Goal: Information Seeking & Learning: Find specific page/section

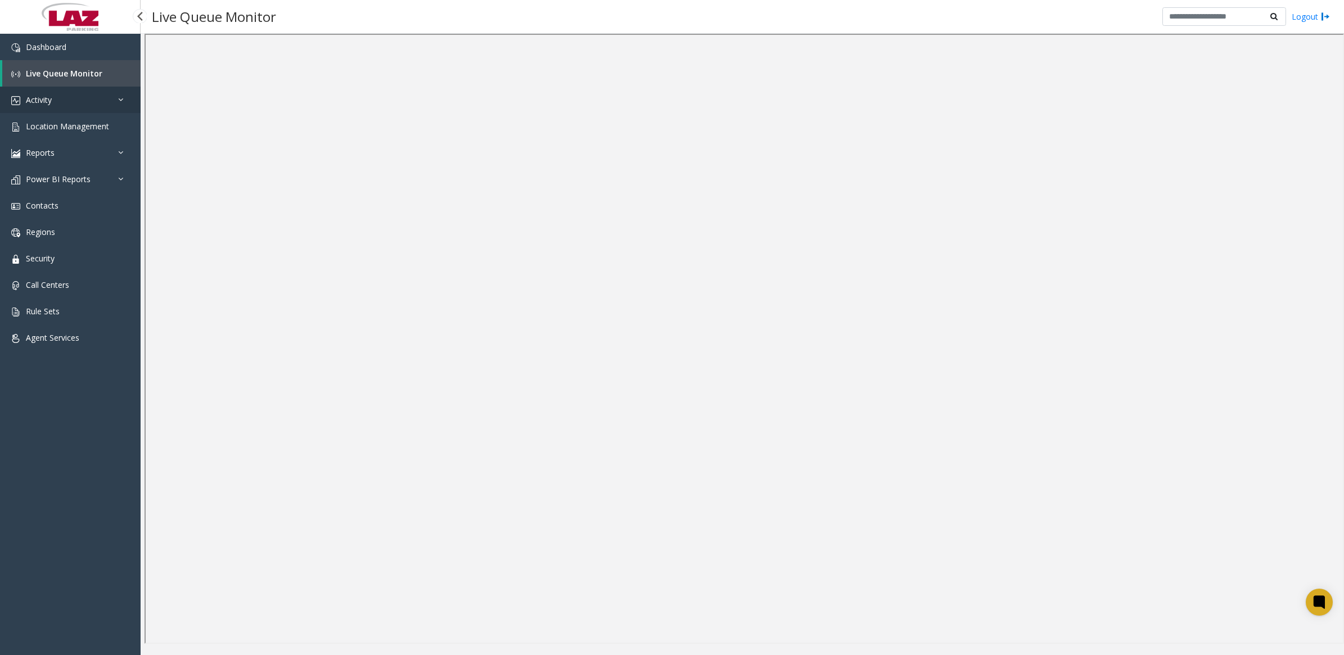
click at [38, 97] on span "Activity" at bounding box center [39, 99] width 26 height 11
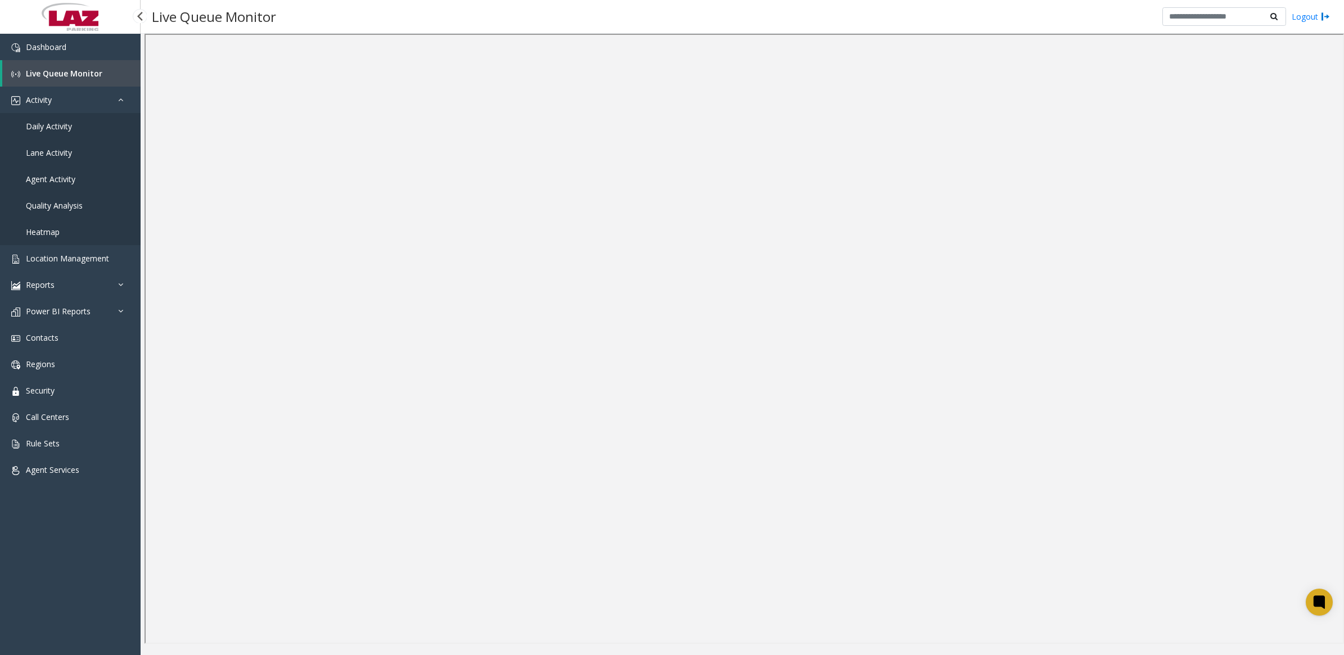
click at [60, 128] on span "Daily Activity" at bounding box center [49, 126] width 46 height 11
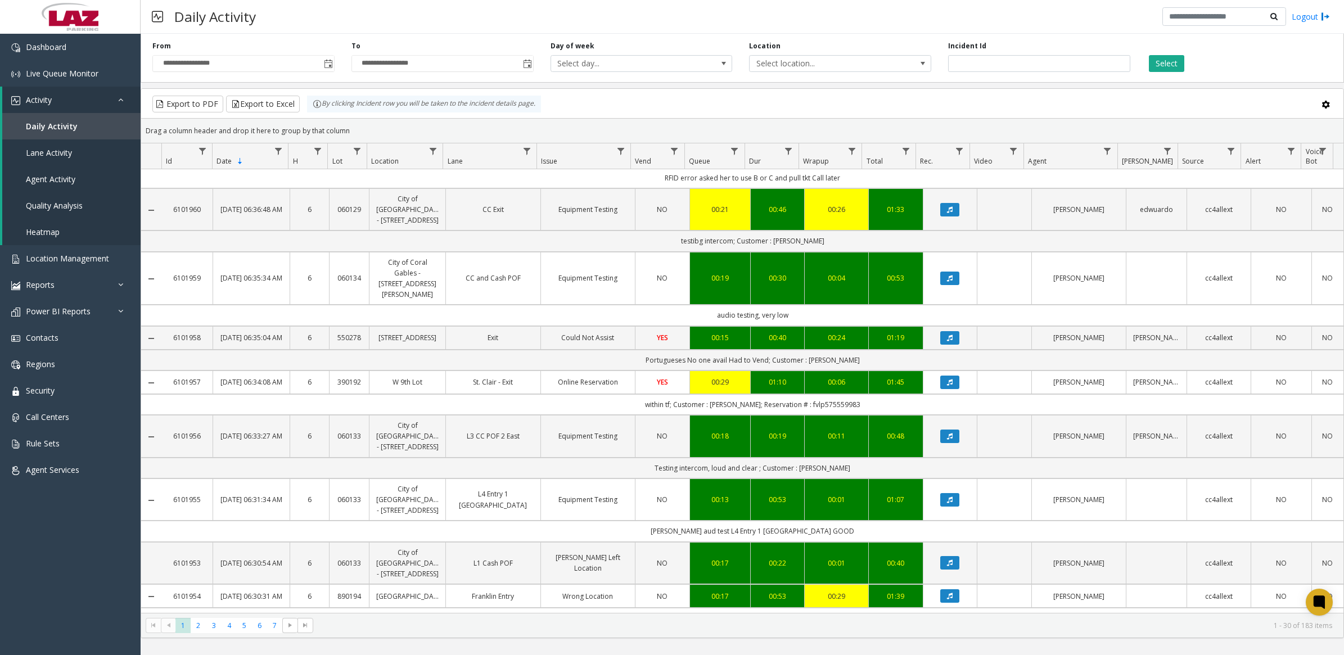
scroll to position [1023, 0]
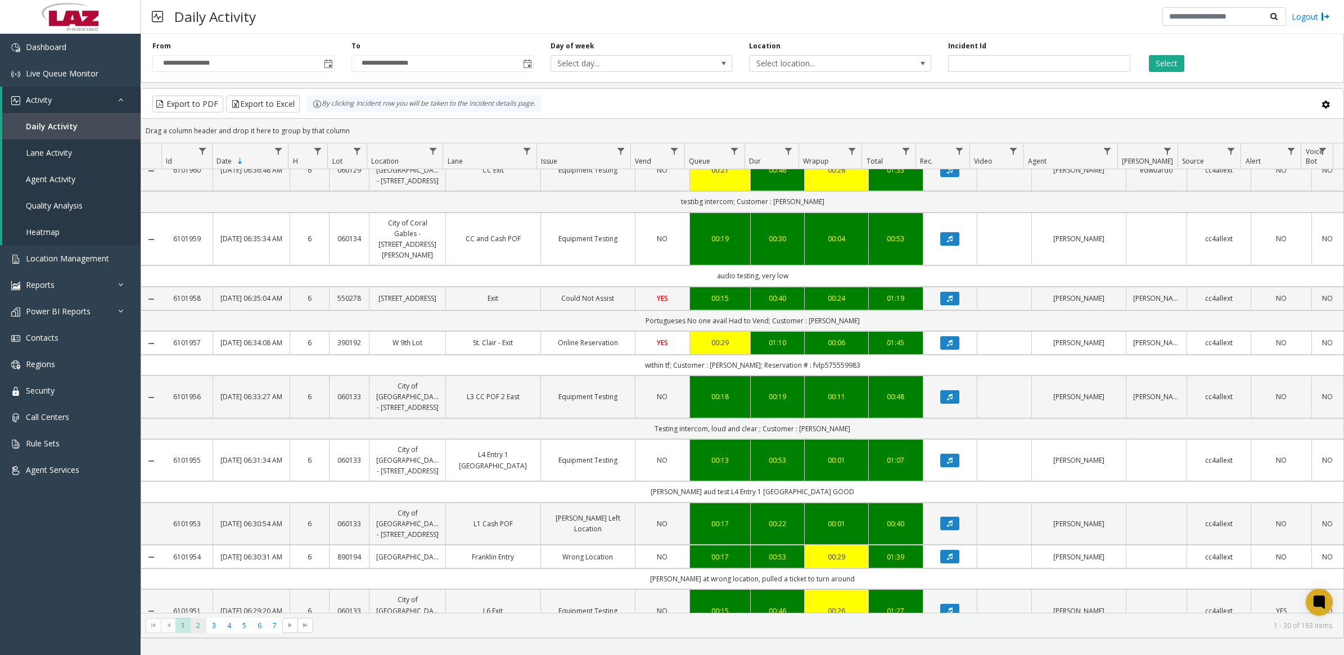
click at [196, 625] on span "2" at bounding box center [198, 625] width 15 height 15
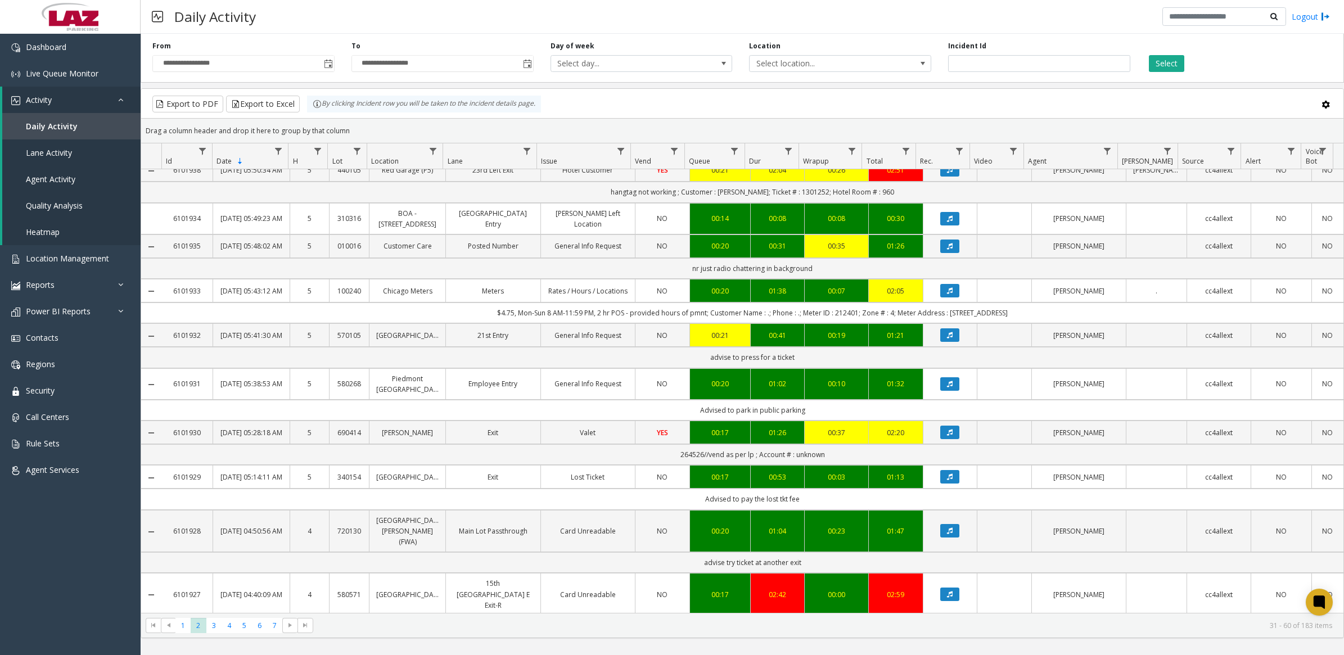
scroll to position [1066, 0]
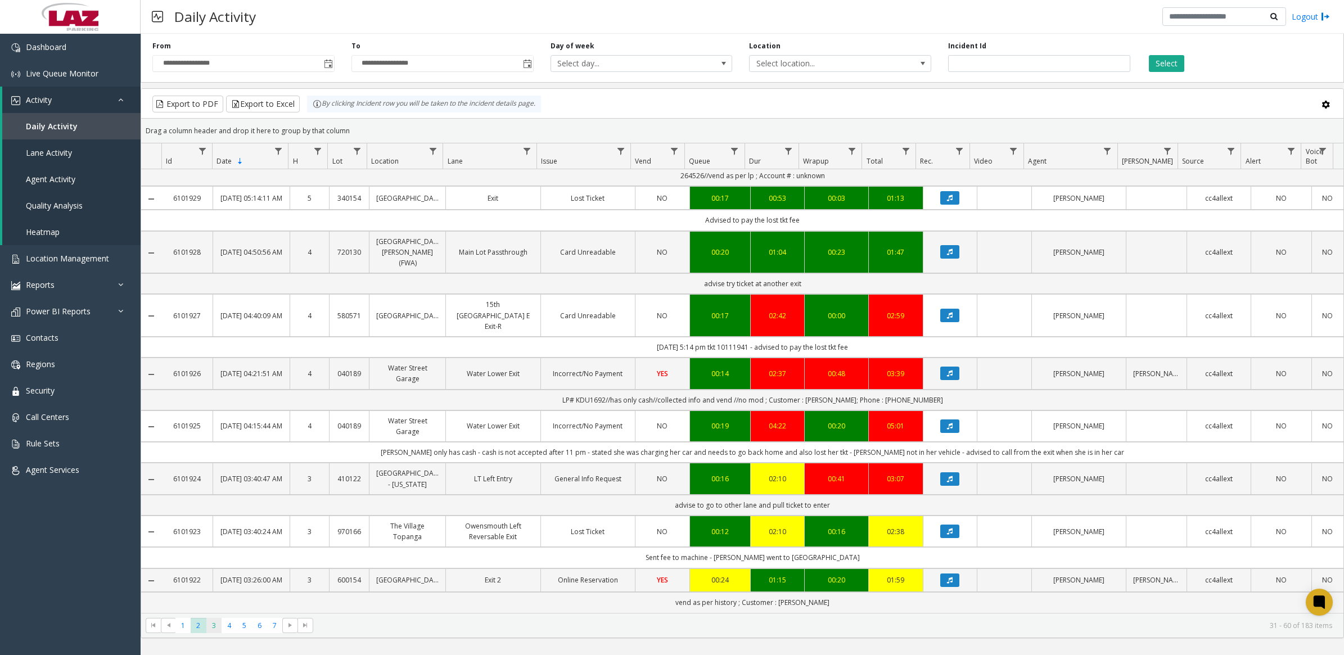
click at [215, 624] on span "3" at bounding box center [213, 625] width 15 height 15
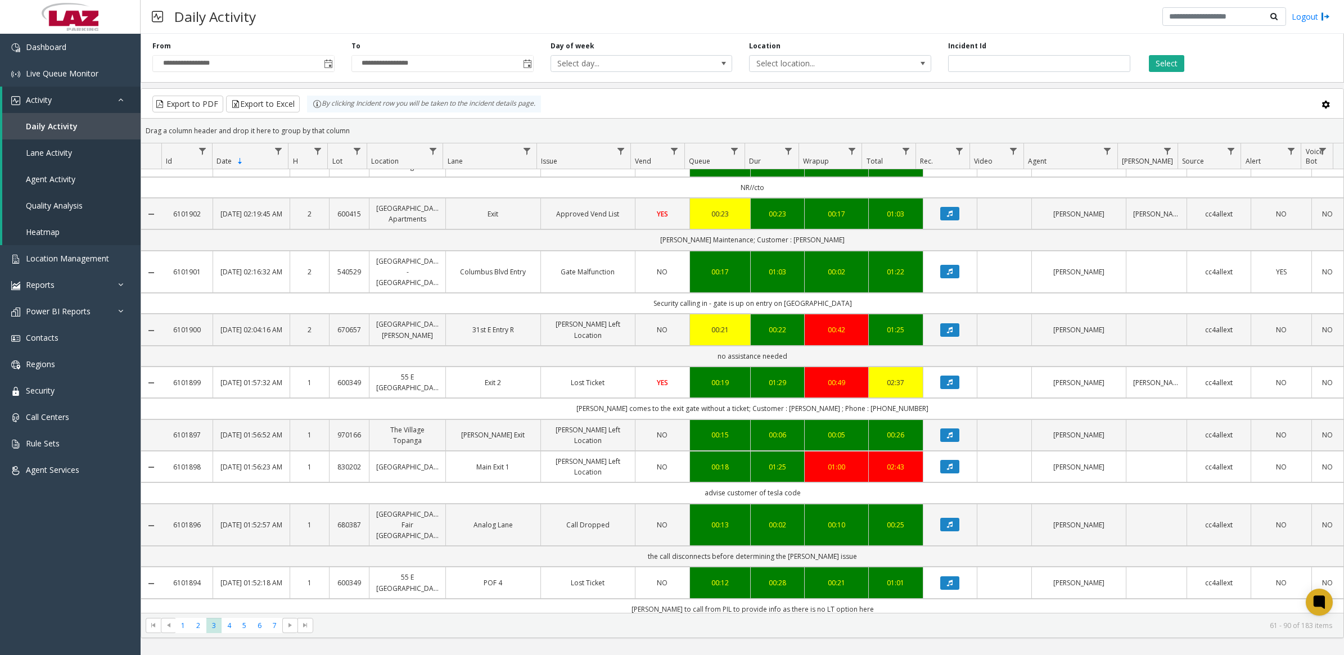
scroll to position [1044, 0]
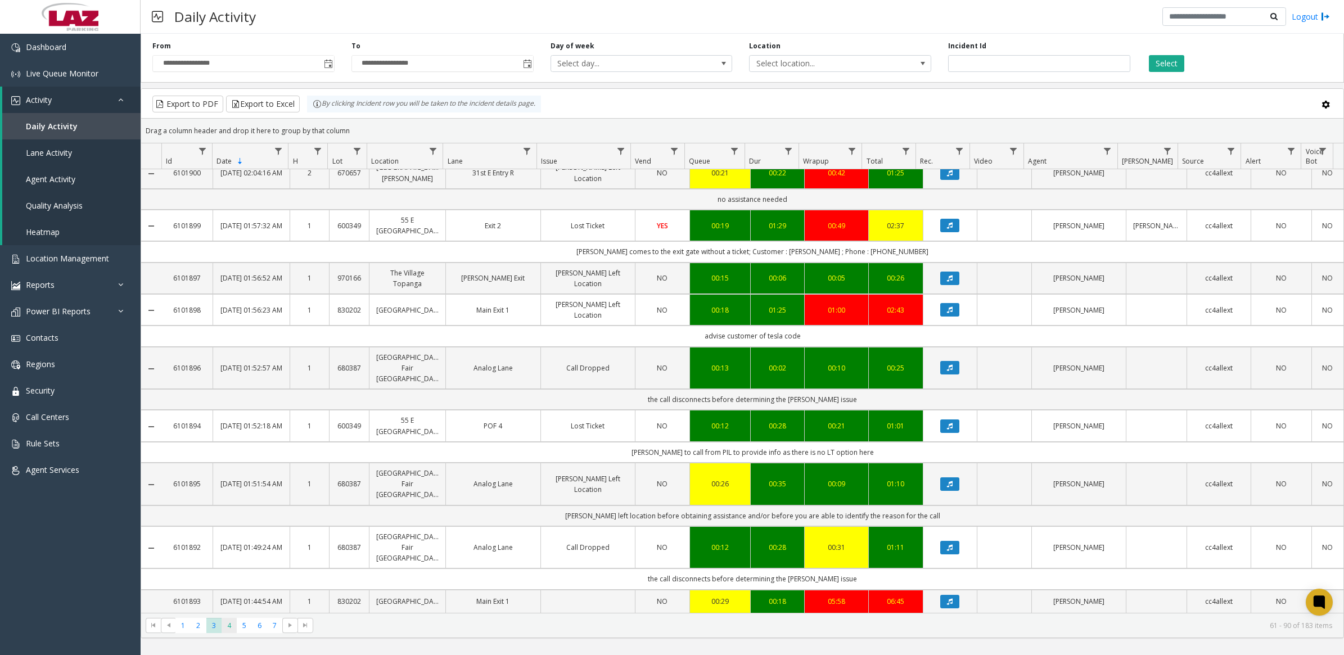
click at [227, 627] on span "4" at bounding box center [228, 625] width 15 height 15
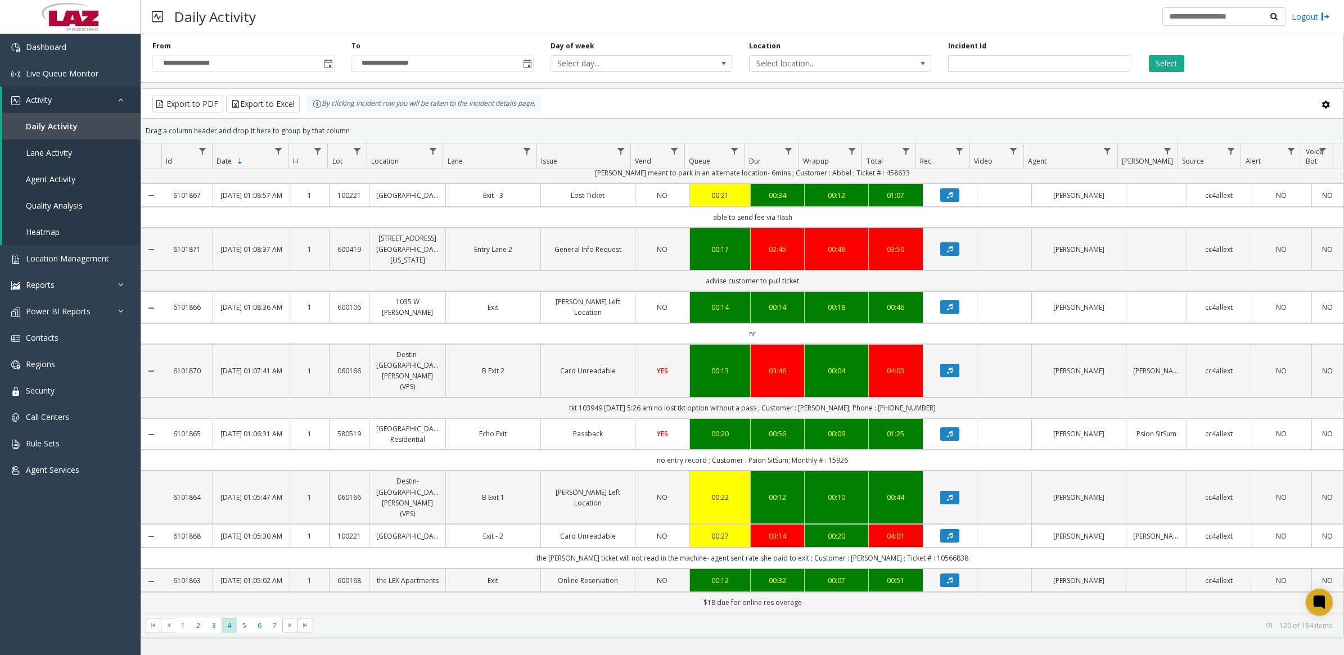
scroll to position [1119, 0]
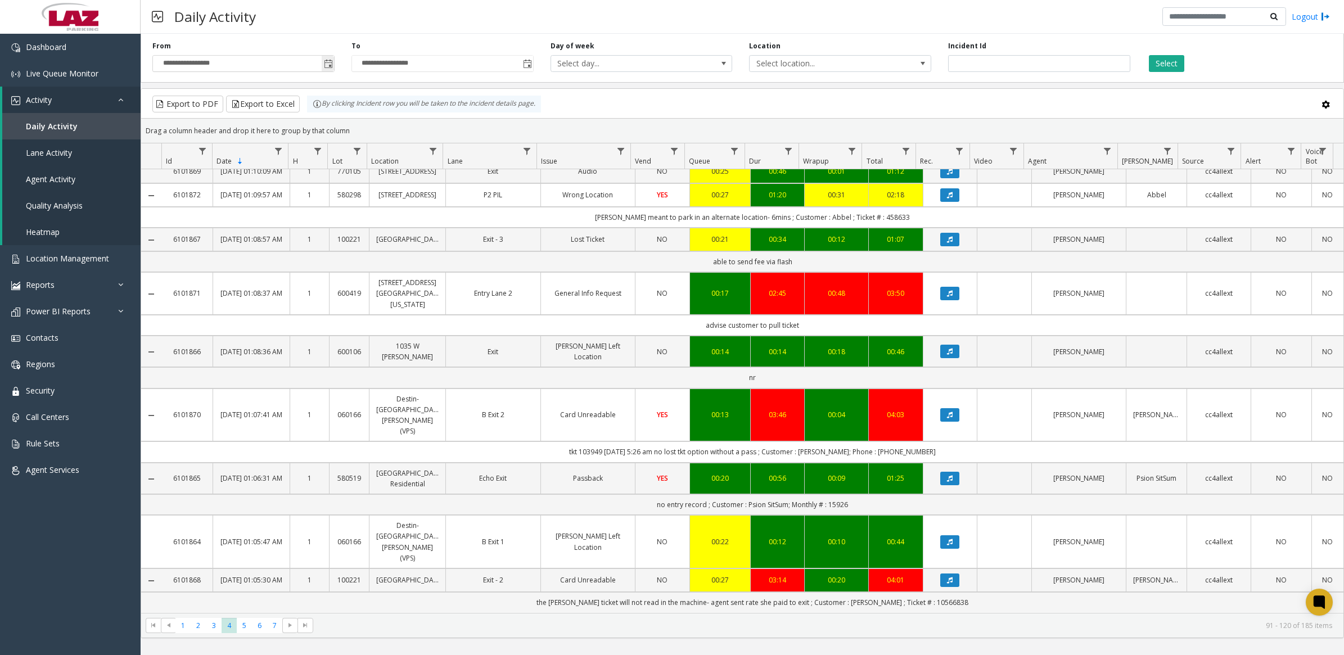
click at [329, 63] on span "Toggle popup" at bounding box center [328, 64] width 9 height 9
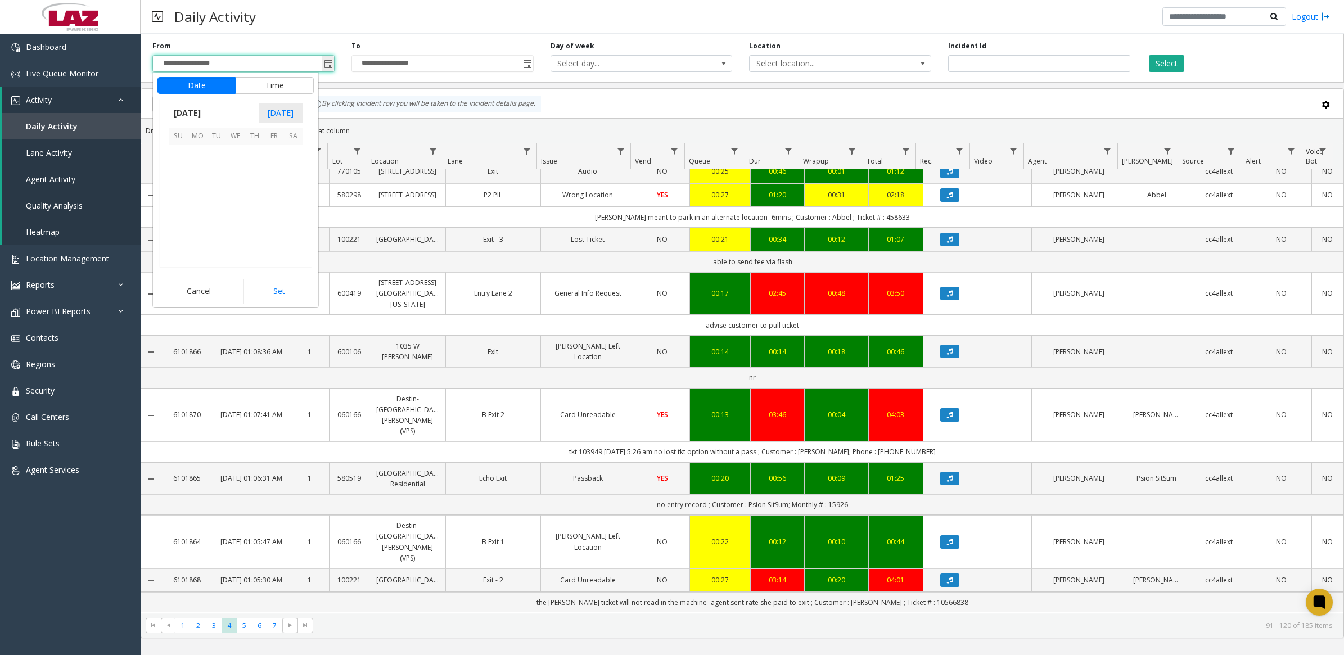
scroll to position [201669, 0]
click at [193, 158] on span "1" at bounding box center [197, 154] width 19 height 19
click at [183, 192] on span "10" at bounding box center [184, 194] width 9 height 11
click at [290, 211] on span "PM" at bounding box center [296, 211] width 12 height 11
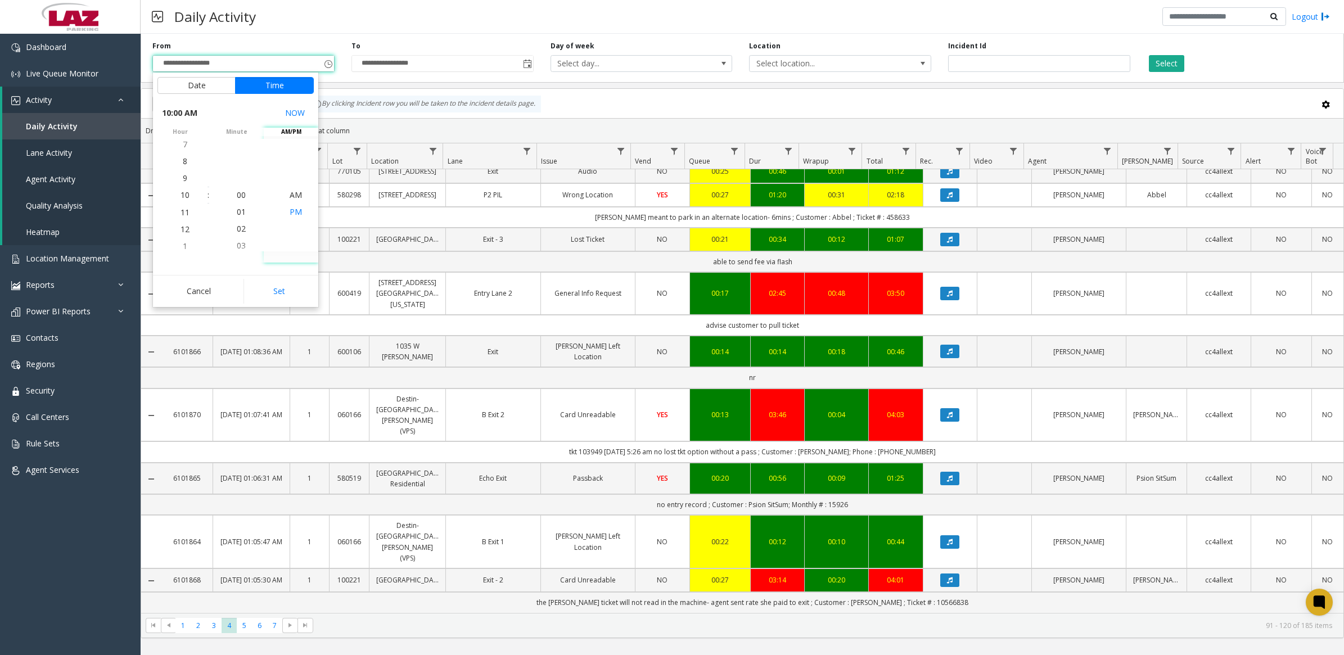
scroll to position [17, 0]
click at [294, 290] on button "Set" at bounding box center [278, 291] width 71 height 25
type input "**********"
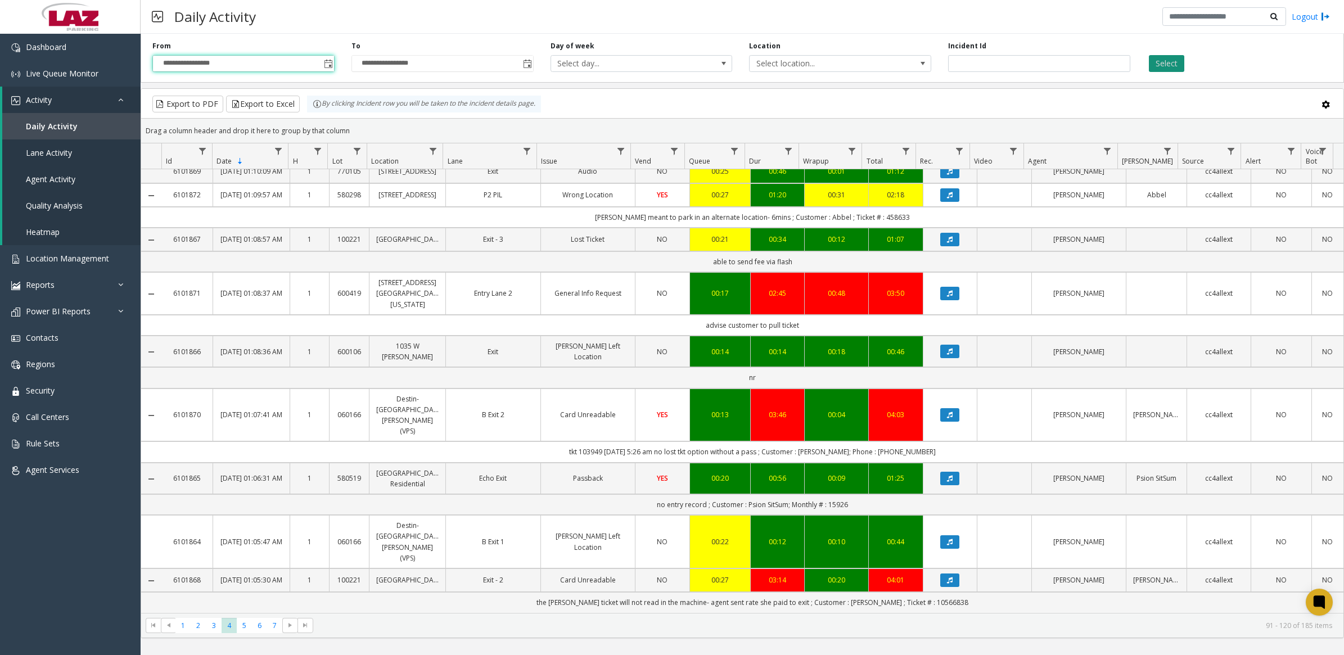
click at [1173, 61] on button "Select" at bounding box center [1165, 63] width 35 height 17
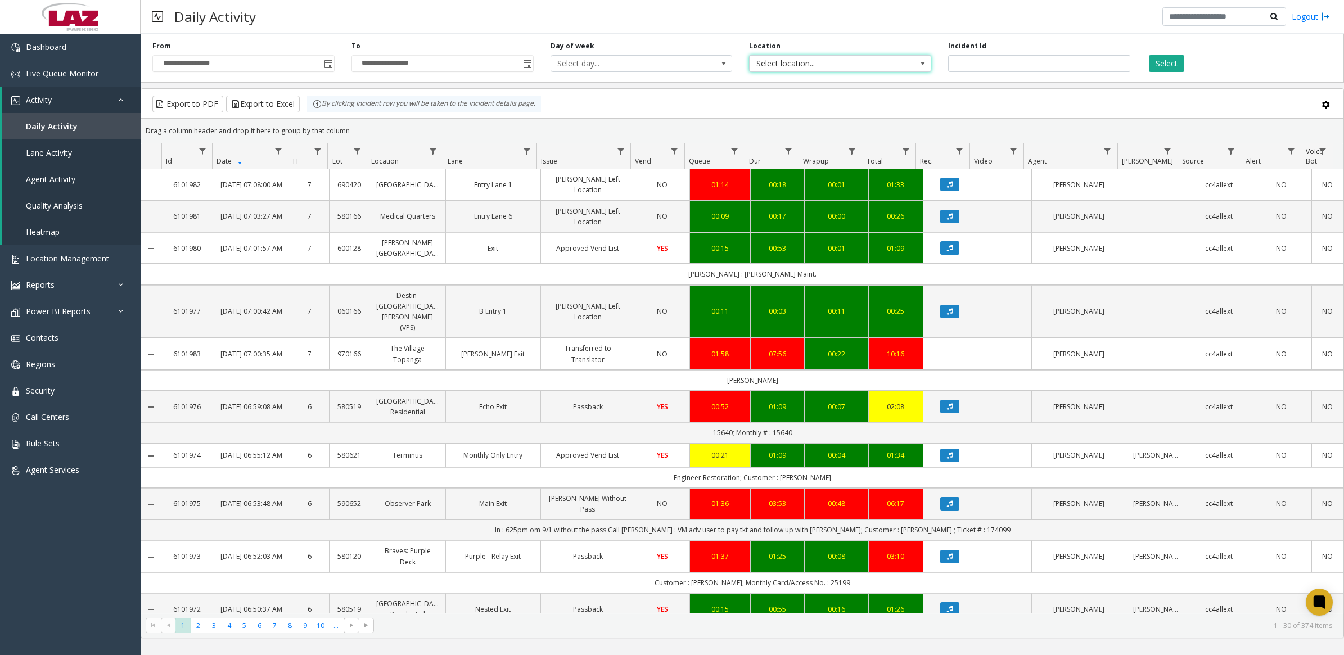
click at [832, 60] on span "Select location..." at bounding box center [821, 64] width 144 height 16
type input "*******"
click at [765, 142] on li "100240 Chicago Meters" at bounding box center [839, 138] width 179 height 15
click at [1169, 67] on button "Select" at bounding box center [1165, 63] width 35 height 17
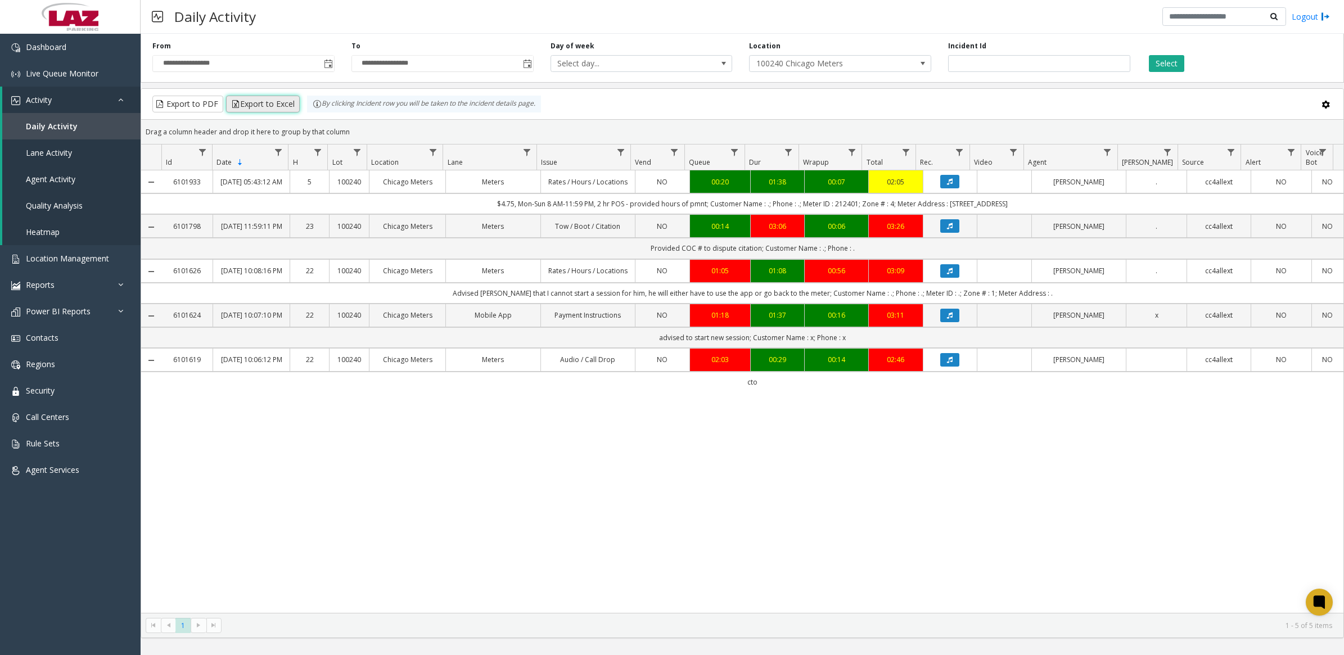
click at [268, 103] on button "Export to Excel" at bounding box center [263, 104] width 74 height 17
click at [1052, 499] on div "6101933 Sep 2, 2025 05:43:12 AM 5 100240 Chicago Meters Meters Rates / Hours / …" at bounding box center [742, 391] width 1202 height 442
click at [46, 262] on span "Location Management" at bounding box center [67, 258] width 83 height 11
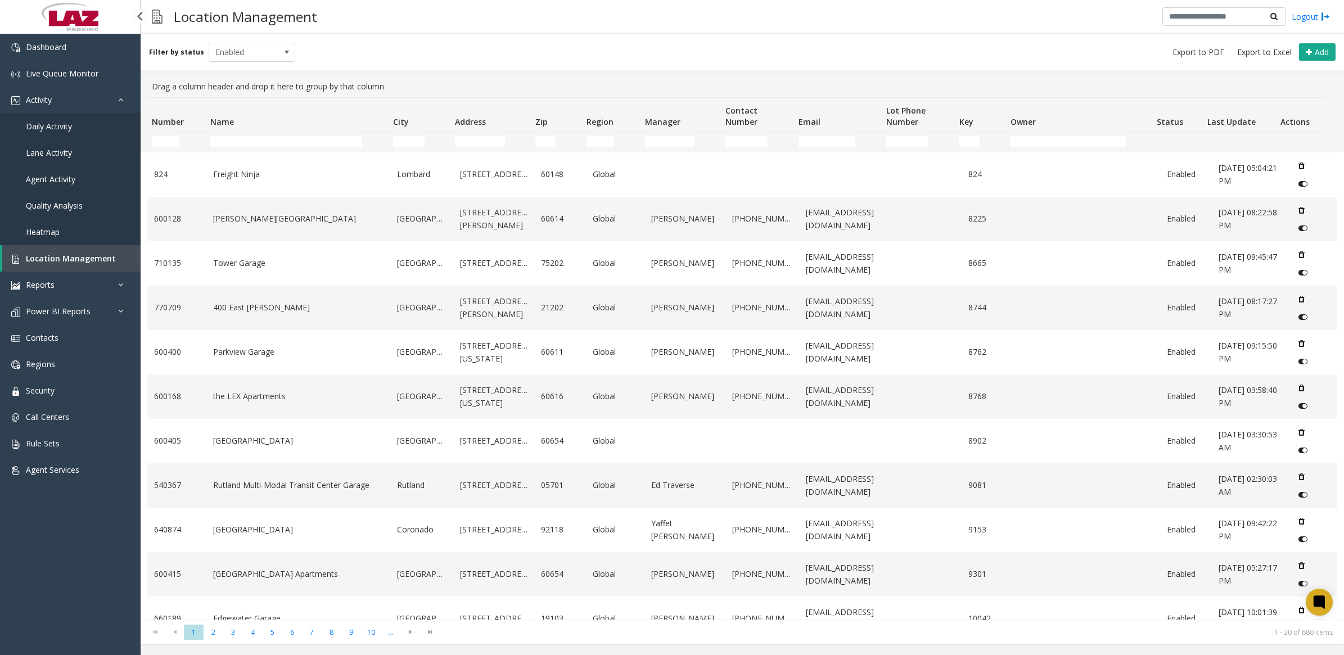
click at [51, 125] on span "Daily Activity" at bounding box center [49, 126] width 46 height 11
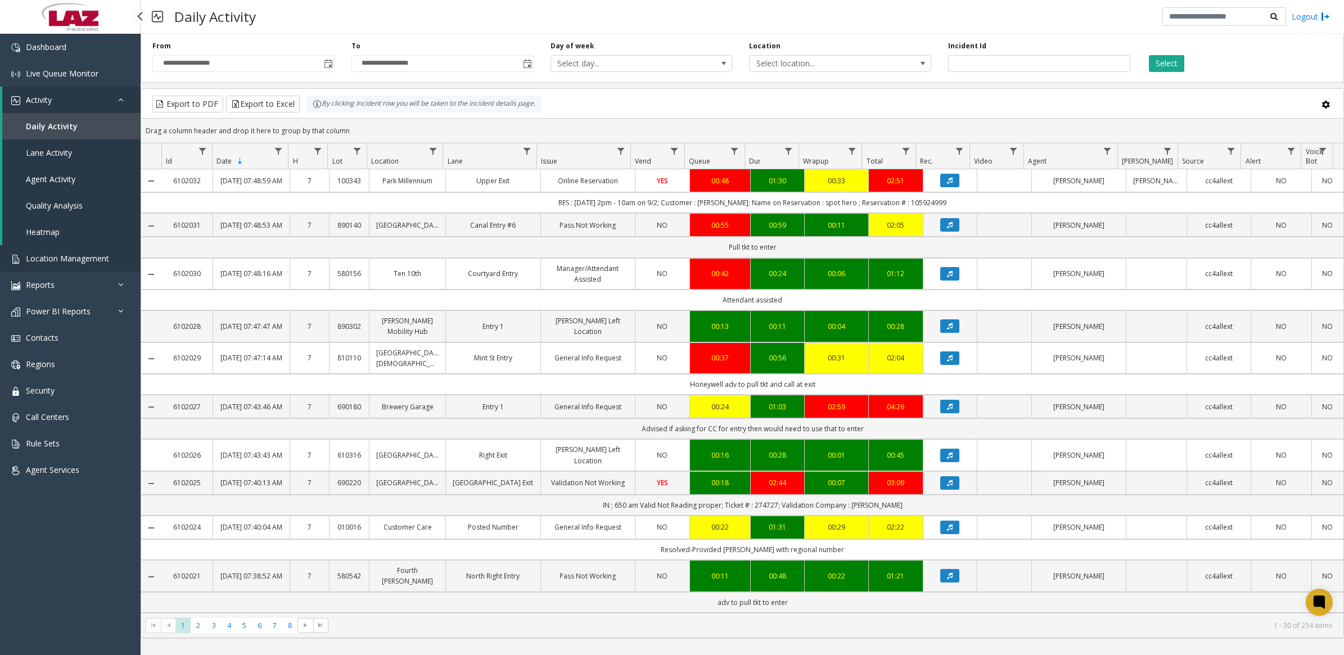
click at [54, 257] on span "Location Management" at bounding box center [67, 258] width 83 height 11
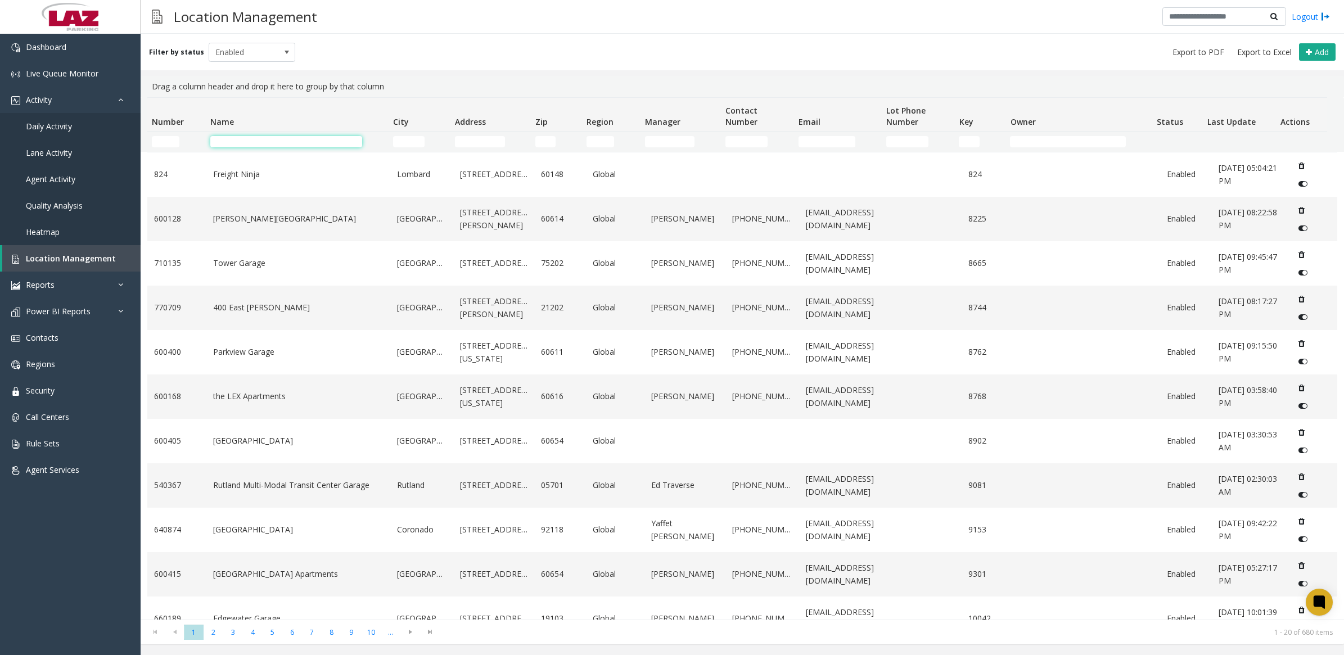
click at [292, 142] on input "Name Filter" at bounding box center [286, 141] width 152 height 11
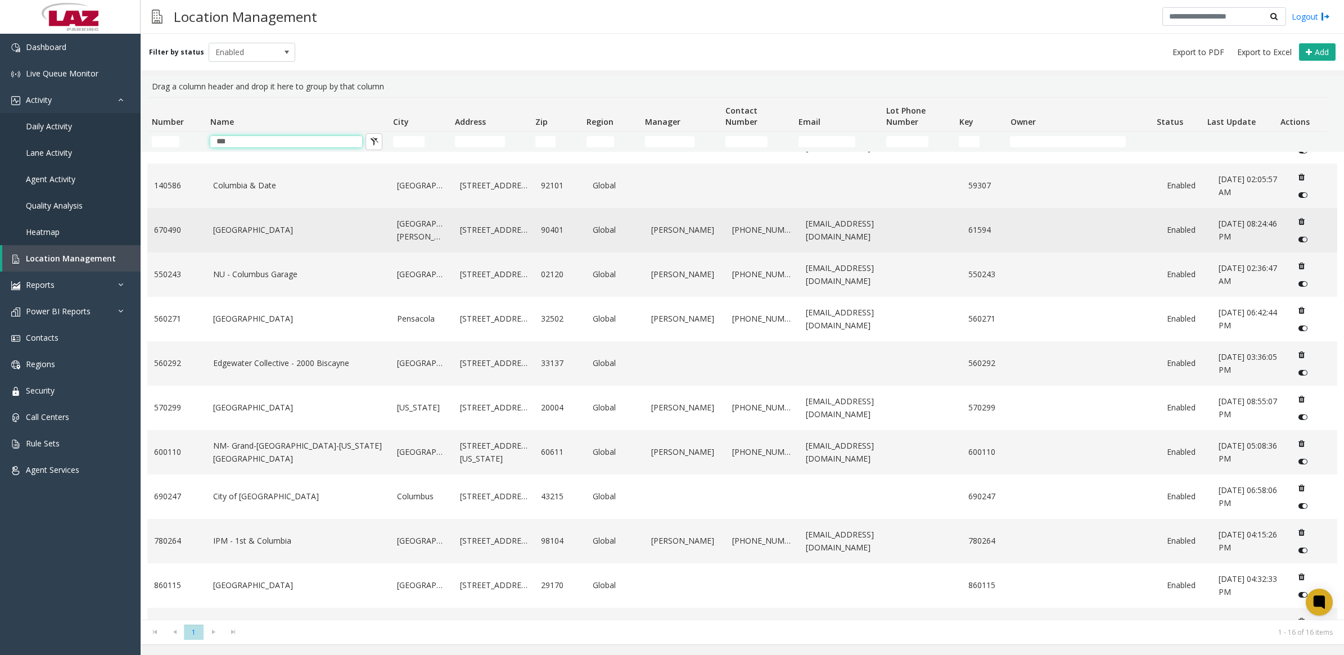
scroll to position [243, 0]
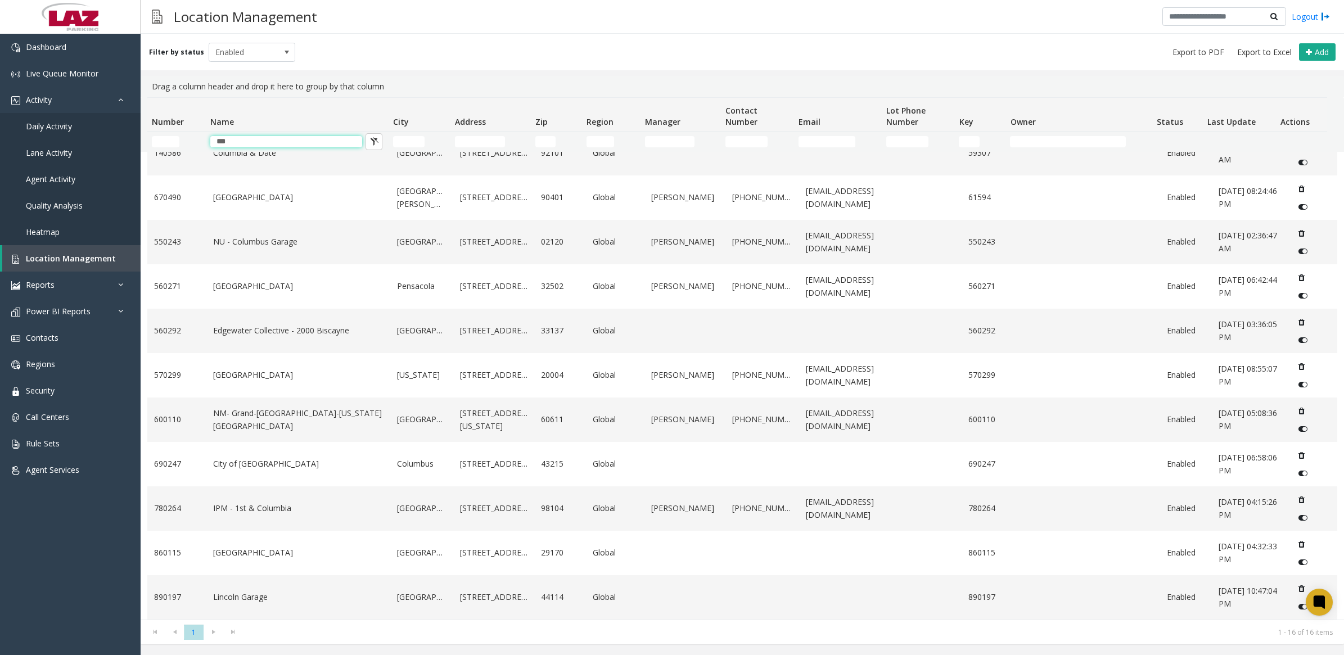
type input "***"
